Goal: Task Accomplishment & Management: Use online tool/utility

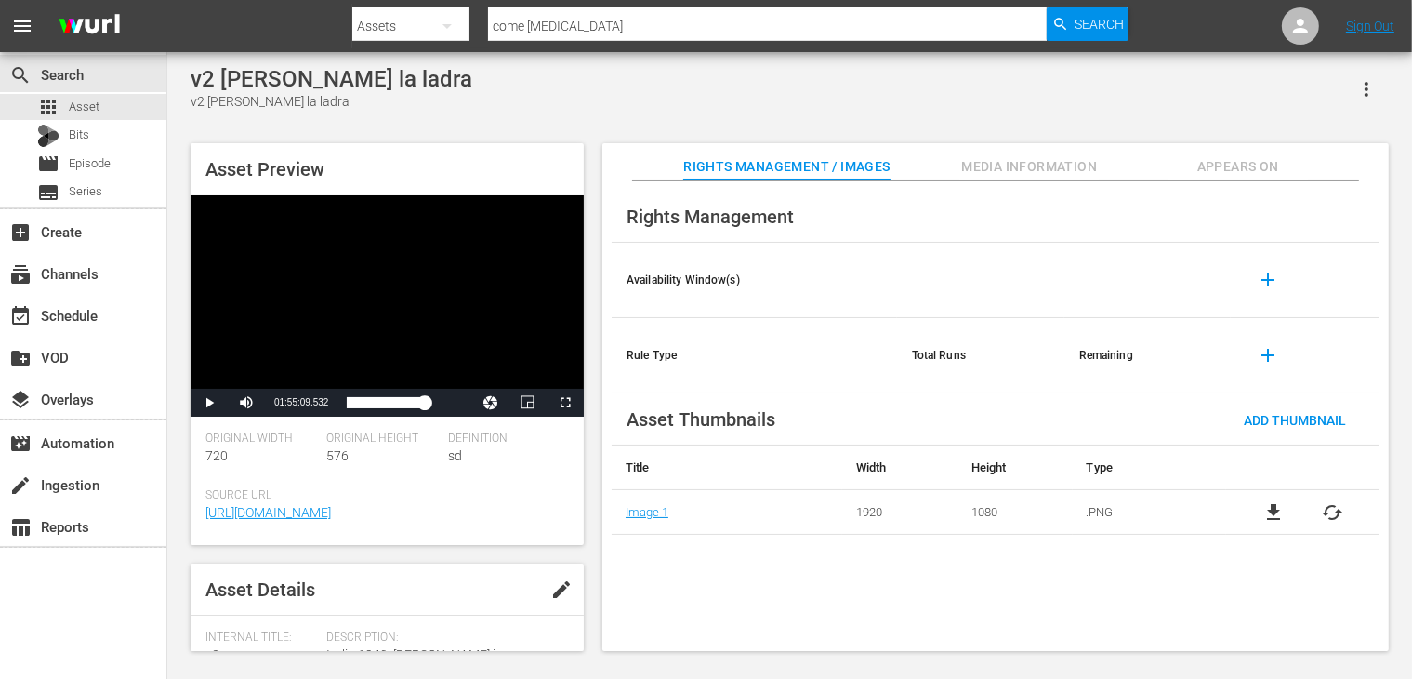
click at [565, 403] on span "Video Player" at bounding box center [565, 403] width 0 height 0
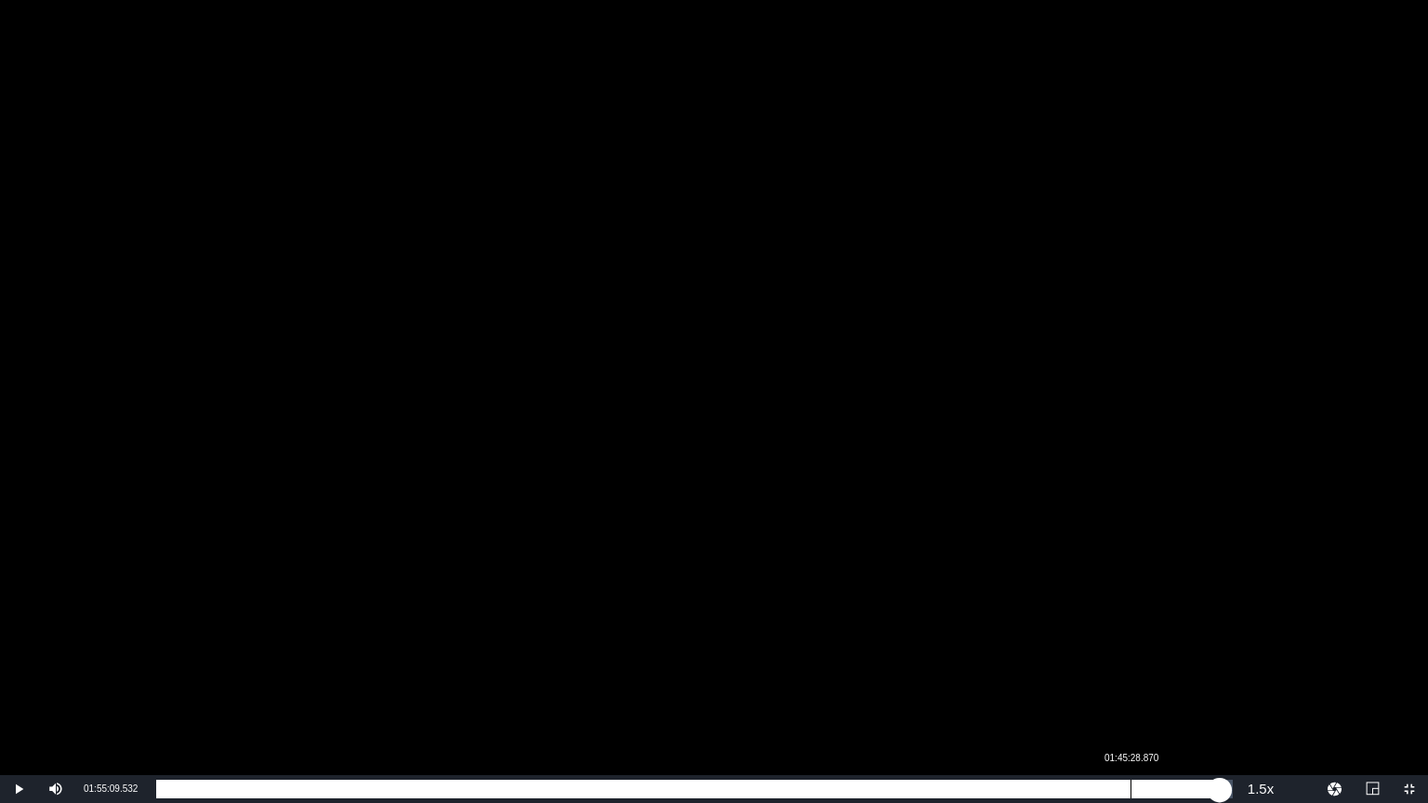
click at [1112, 678] on div "Loaded : 99.11% 01:45:28.870 01:55:09.532" at bounding box center [694, 789] width 1077 height 19
click at [1178, 678] on div "Loaded : 0.00% 01:49:18.352 01:43:28.090" at bounding box center [694, 789] width 1077 height 19
click at [1178, 678] on div "01:50:38.912" at bounding box center [667, 789] width 1022 height 19
click at [1183, 678] on div "01:51:10.628" at bounding box center [669, 789] width 1026 height 19
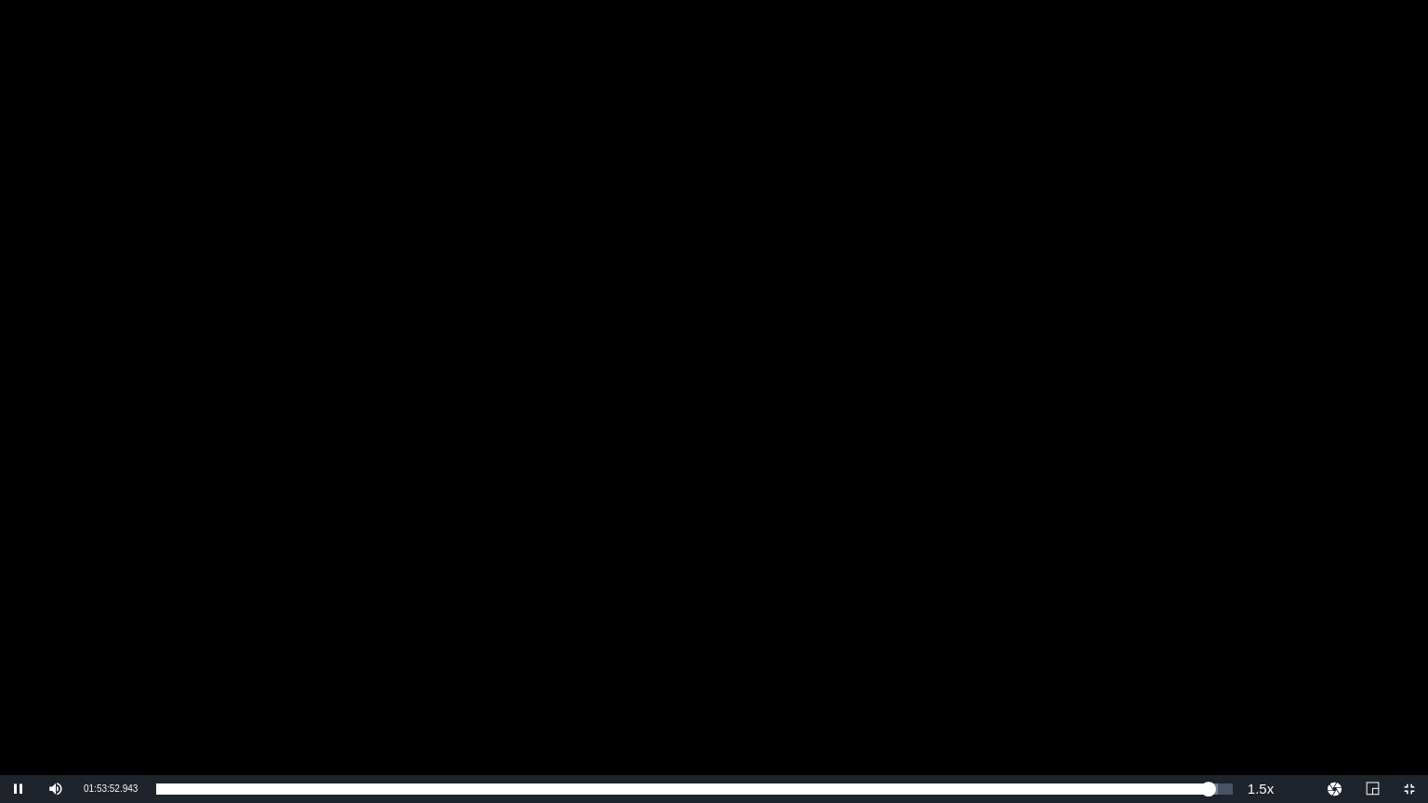
click at [1409, 678] on span "Video Player" at bounding box center [1409, 789] width 0 height 0
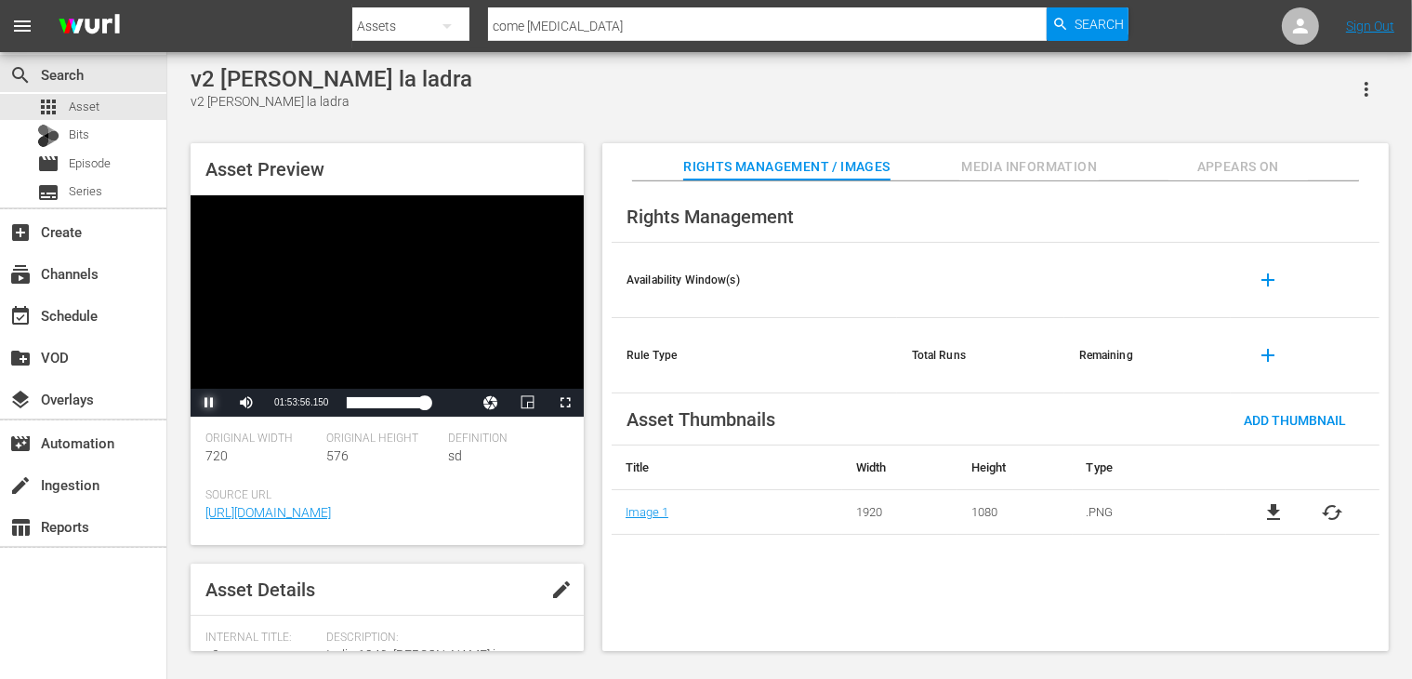
click at [209, 403] on span "Video Player" at bounding box center [209, 403] width 0 height 0
click at [88, 103] on span "Asset" at bounding box center [84, 107] width 31 height 19
